Goal: Leave review/rating: Share an evaluation or opinion about a product, service, or content

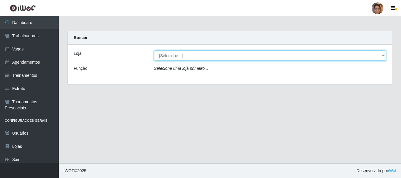
click at [383, 56] on select "[Selecione...] Mar Vermelho - CEASA Mar Vermelho - Centro de Distribuição" at bounding box center [270, 56] width 232 height 10
select select "474"
click at [154, 51] on select "[Selecione...] Mar Vermelho - CEASA Mar Vermelho - Centro de Distribuição" at bounding box center [270, 56] width 232 height 10
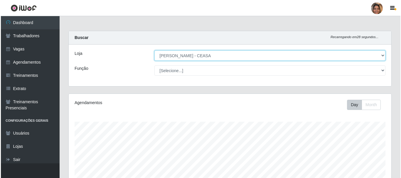
scroll to position [168, 0]
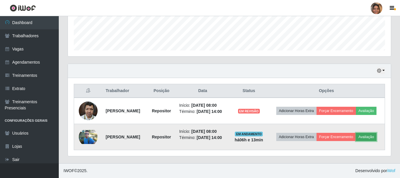
click at [356, 138] on button "Avaliação" at bounding box center [366, 137] width 21 height 8
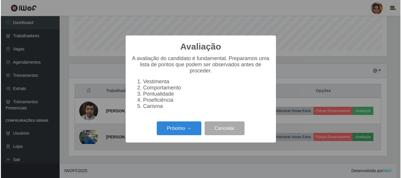
scroll to position [122, 320]
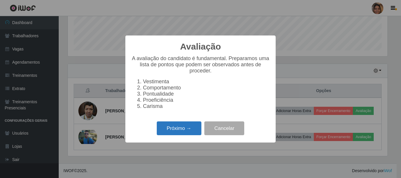
click at [177, 132] on button "Próximo →" at bounding box center [179, 129] width 45 height 14
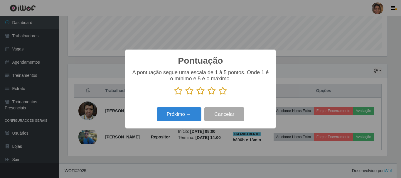
click at [225, 91] on icon at bounding box center [223, 91] width 8 height 9
click at [219, 96] on input "radio" at bounding box center [219, 96] width 0 height 0
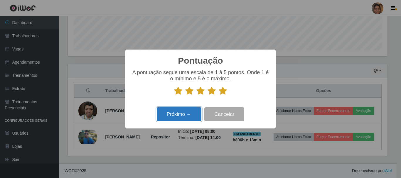
click at [187, 114] on button "Próximo →" at bounding box center [179, 115] width 45 height 14
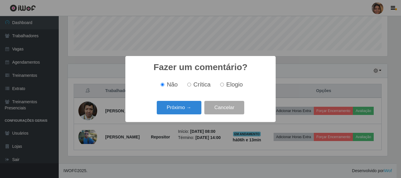
click at [223, 84] on input "Elogio" at bounding box center [222, 85] width 4 height 4
radio input "true"
click at [190, 107] on button "Próximo →" at bounding box center [179, 108] width 45 height 14
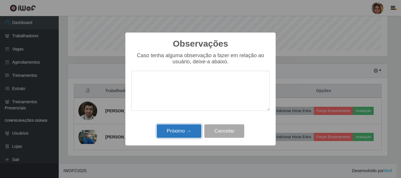
click at [185, 131] on button "Próximo →" at bounding box center [179, 132] width 45 height 14
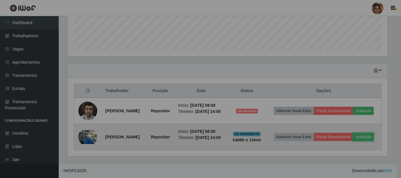
scroll to position [122, 323]
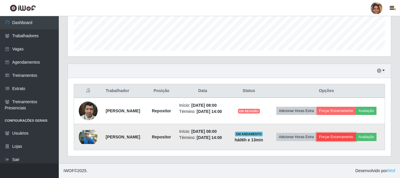
click at [356, 133] on button "Forçar Encerramento" at bounding box center [336, 137] width 39 height 8
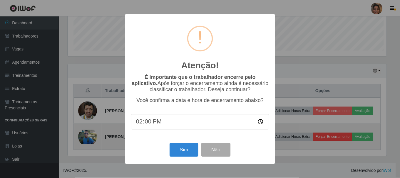
scroll to position [122, 320]
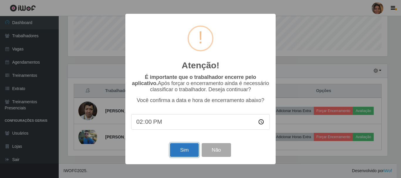
click at [190, 153] on button "Sim" at bounding box center [184, 150] width 29 height 14
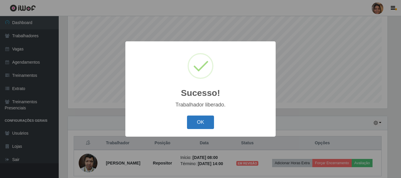
click at [198, 122] on button "OK" at bounding box center [200, 123] width 27 height 14
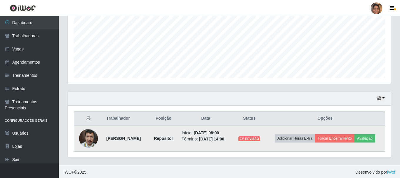
scroll to position [133, 0]
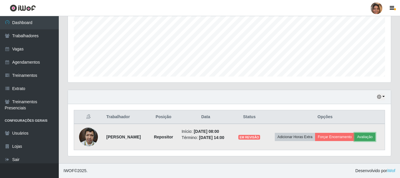
click at [366, 138] on button "Avaliação" at bounding box center [364, 137] width 21 height 8
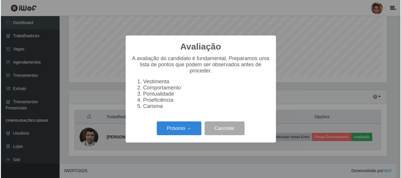
scroll to position [122, 320]
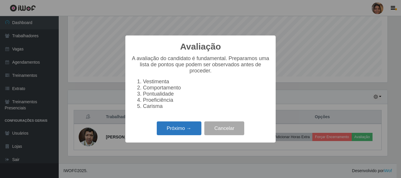
click at [184, 130] on button "Próximo →" at bounding box center [179, 129] width 45 height 14
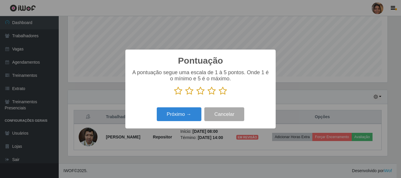
click at [220, 91] on icon at bounding box center [223, 91] width 8 height 9
click at [219, 96] on input "radio" at bounding box center [219, 96] width 0 height 0
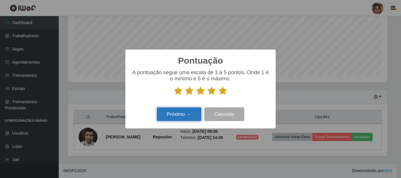
click at [185, 115] on button "Próximo →" at bounding box center [179, 115] width 45 height 14
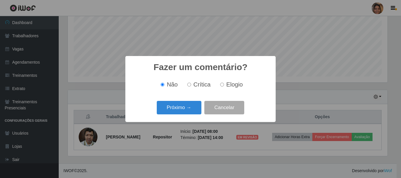
click at [224, 85] on input "Elogio" at bounding box center [222, 85] width 4 height 4
radio input "true"
click at [188, 106] on button "Próximo →" at bounding box center [179, 108] width 45 height 14
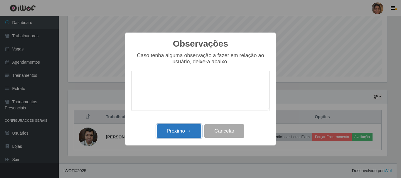
click at [181, 131] on button "Próximo →" at bounding box center [179, 132] width 45 height 14
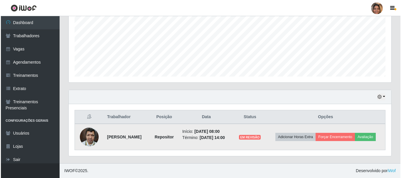
scroll to position [122, 323]
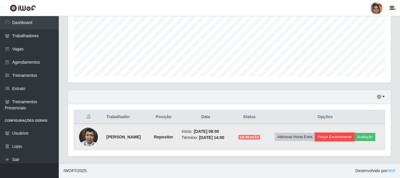
click at [338, 137] on button "Forçar Encerramento" at bounding box center [334, 137] width 39 height 8
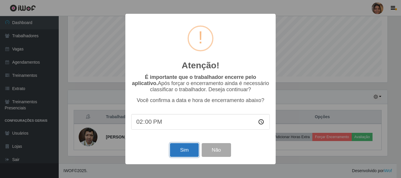
click at [188, 150] on button "Sim" at bounding box center [184, 150] width 29 height 14
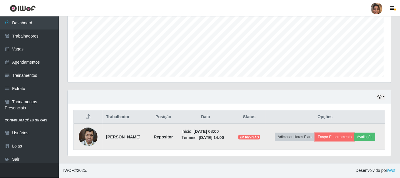
scroll to position [0, 0]
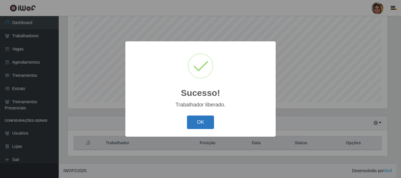
click at [195, 124] on button "OK" at bounding box center [200, 123] width 27 height 14
